Goal: Find specific page/section: Find specific page/section

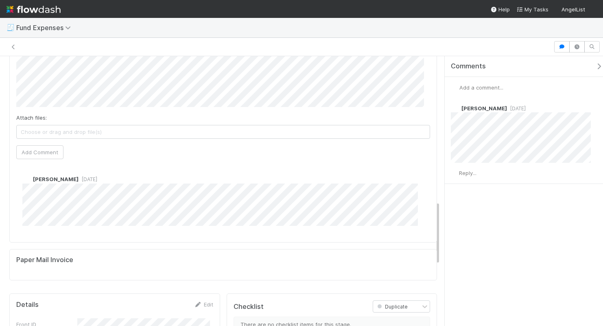
scroll to position [613, 0]
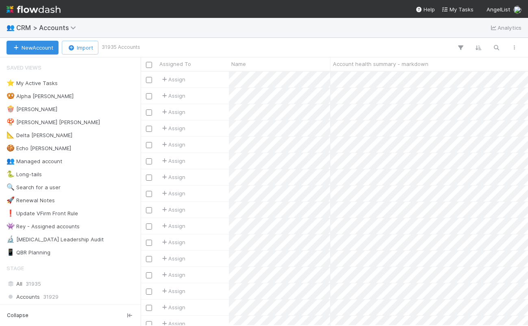
scroll to position [6, 7]
click at [494, 46] on icon "button" at bounding box center [496, 47] width 8 height 7
type input "tonic"
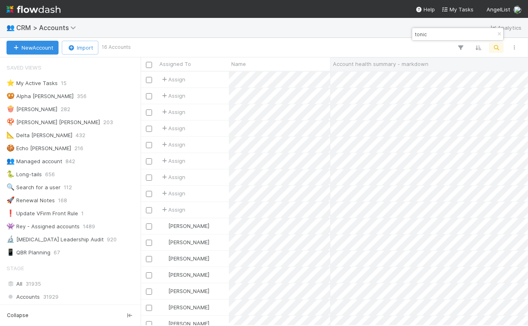
scroll to position [248, 381]
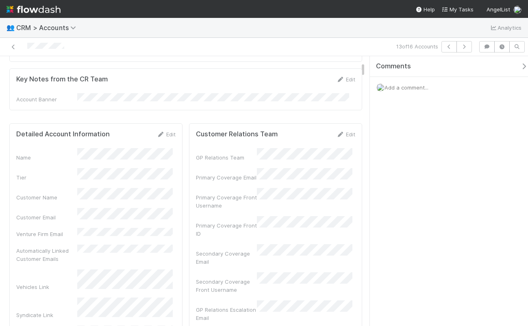
scroll to position [168, 0]
